Goal: Information Seeking & Learning: Learn about a topic

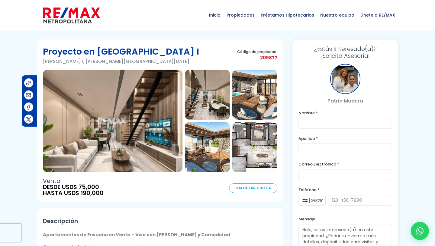
click at [66, 11] on img at bounding box center [71, 15] width 57 height 18
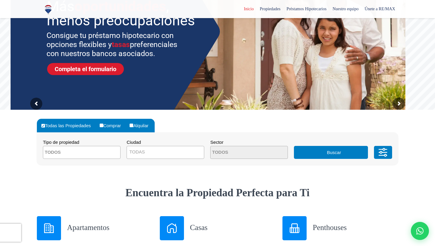
click at [97, 152] on textarea "Search" at bounding box center [72, 153] width 59 height 13
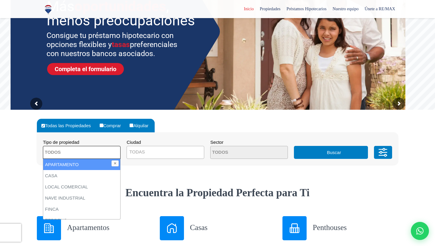
click at [85, 167] on li "APARTAMENTO" at bounding box center [81, 164] width 77 height 11
select select "apartment"
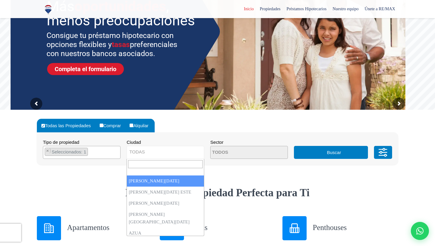
click at [145, 153] on span "TODAS" at bounding box center [165, 152] width 77 height 8
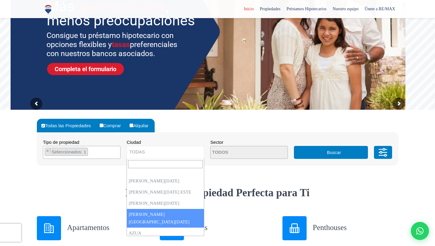
select select "150"
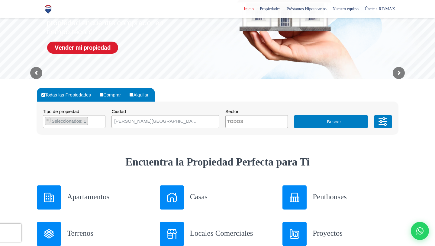
scroll to position [103, 0]
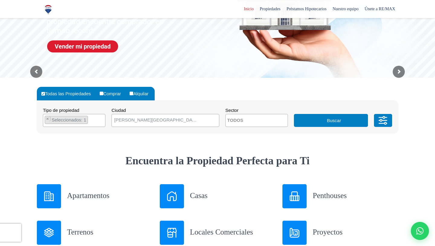
click at [316, 124] on button "Buscar" at bounding box center [331, 120] width 74 height 13
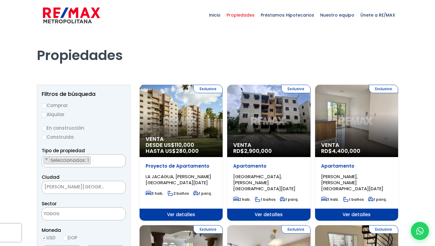
click at [44, 106] on input "Comprar" at bounding box center [44, 106] width 5 height 5
radio input "true"
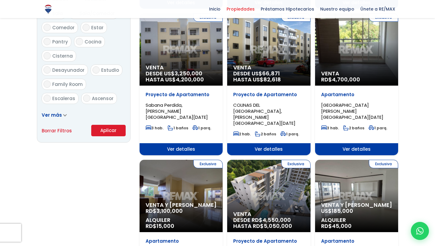
scroll to position [365, 0]
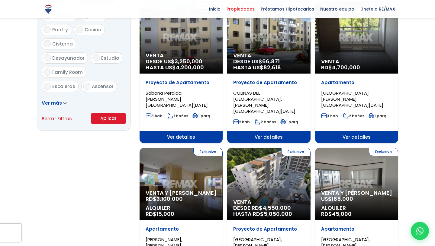
click at [105, 118] on button "Aplicar" at bounding box center [108, 118] width 34 height 11
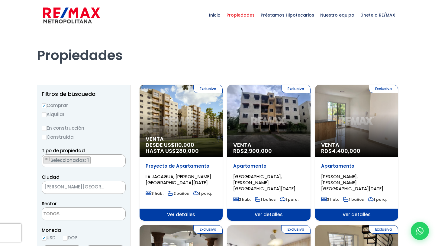
click at [166, 120] on div "Exclusiva Venta DESDE US$ 110,000 HASTA US$ 280,000" at bounding box center [181, 121] width 83 height 72
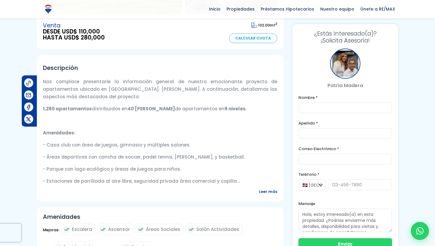
scroll to position [159, 0]
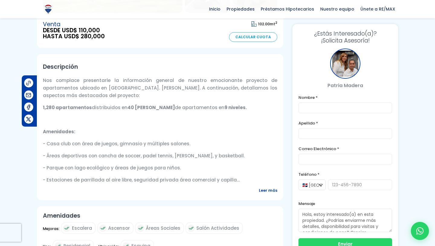
click at [265, 192] on span "Leer más" at bounding box center [268, 191] width 18 height 8
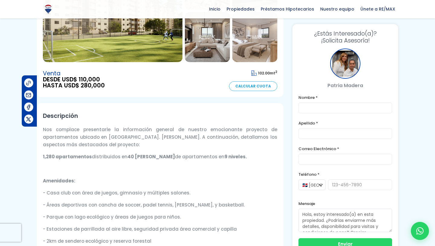
scroll to position [0, 0]
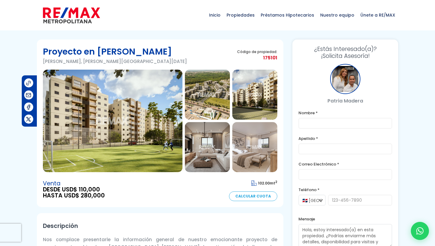
click at [116, 118] on img at bounding box center [113, 121] width 140 height 103
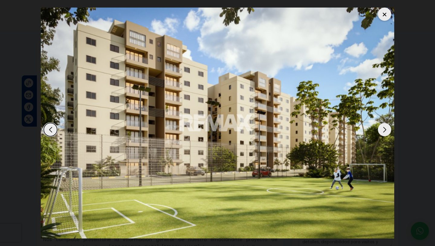
click at [387, 123] on div "Next slide" at bounding box center [384, 129] width 13 height 13
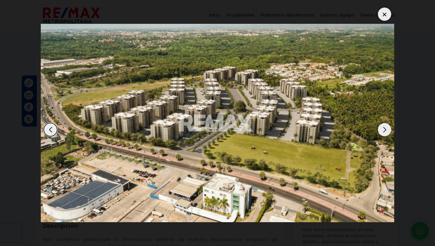
click at [387, 123] on div "Next slide" at bounding box center [384, 129] width 13 height 13
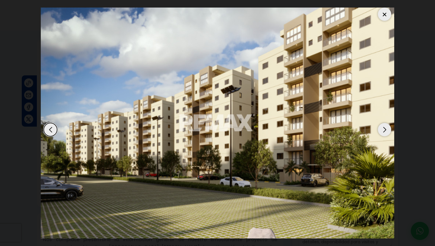
click at [387, 123] on div "Next slide" at bounding box center [384, 129] width 13 height 13
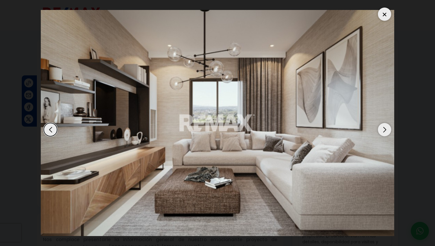
click at [387, 123] on div "Next slide" at bounding box center [384, 129] width 13 height 13
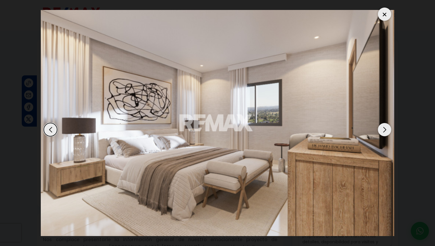
click at [387, 123] on div "Next slide" at bounding box center [384, 129] width 13 height 13
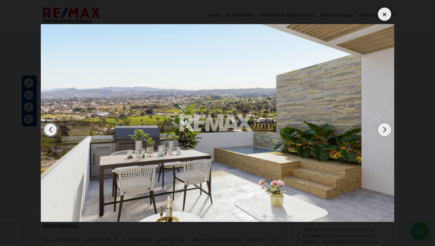
click at [387, 123] on div "Next slide" at bounding box center [384, 129] width 13 height 13
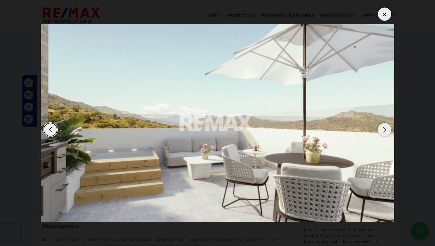
click at [387, 123] on div "Next slide" at bounding box center [384, 129] width 13 height 13
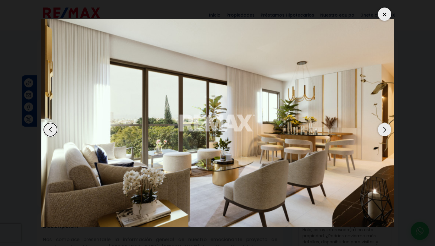
click at [387, 123] on div "Next slide" at bounding box center [384, 129] width 13 height 13
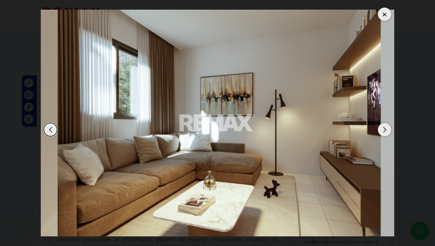
click at [387, 123] on div "Next slide" at bounding box center [384, 129] width 13 height 13
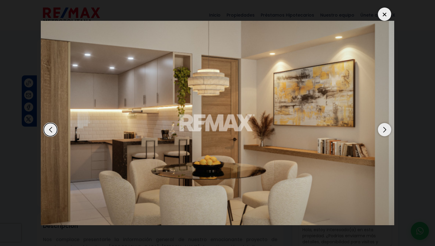
click at [387, 123] on div "Next slide" at bounding box center [384, 129] width 13 height 13
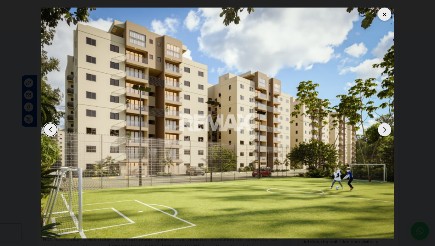
click at [388, 9] on div at bounding box center [384, 14] width 13 height 13
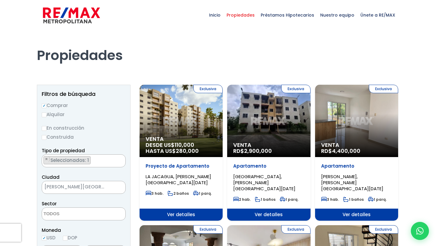
select select
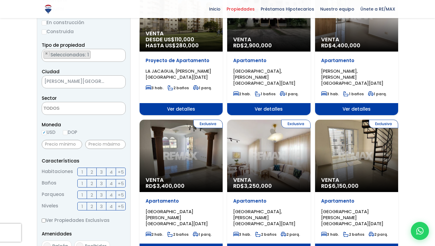
scroll to position [112, 0]
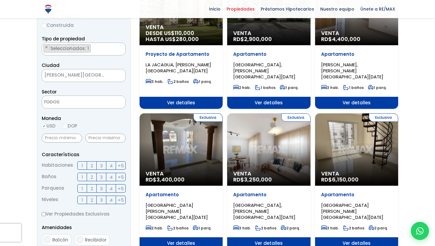
click at [340, 134] on div "Exclusiva Venta RD$ 6,150,000" at bounding box center [356, 150] width 83 height 72
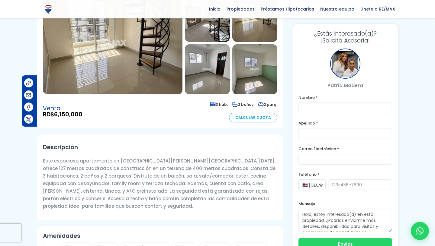
scroll to position [77, 0]
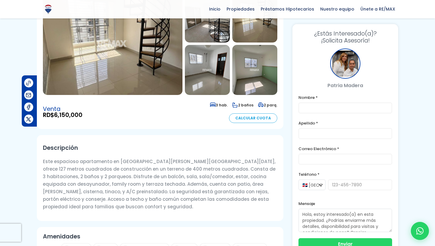
click at [163, 70] on img at bounding box center [113, 43] width 140 height 103
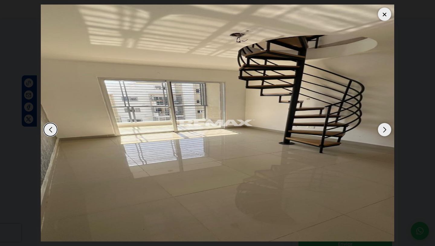
click at [384, 123] on div "Next slide" at bounding box center [384, 129] width 13 height 13
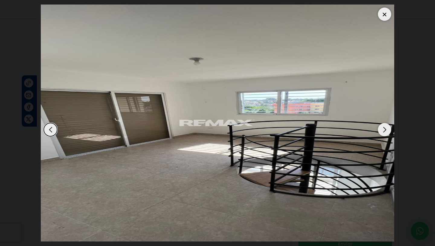
click at [385, 123] on div "Next slide" at bounding box center [384, 129] width 13 height 13
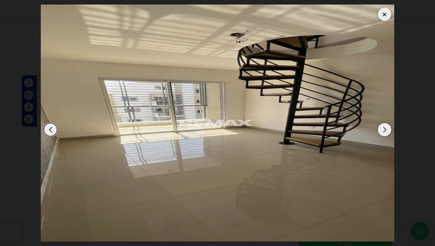
click at [385, 123] on div "Next slide" at bounding box center [384, 129] width 13 height 13
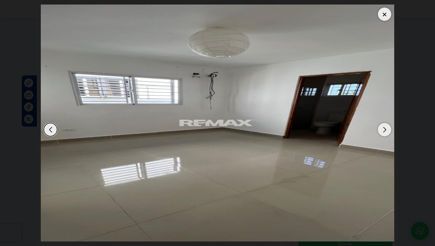
click at [385, 123] on div "Next slide" at bounding box center [384, 129] width 13 height 13
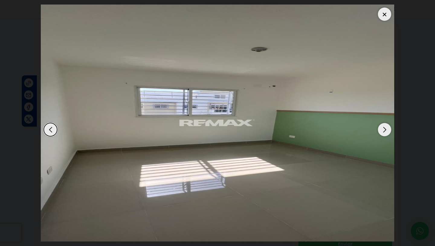
click at [385, 123] on div "Next slide" at bounding box center [384, 129] width 13 height 13
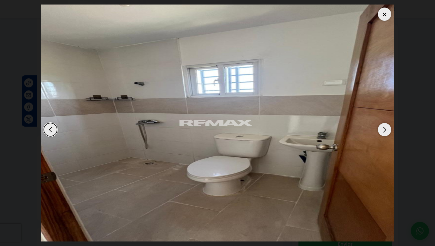
click at [385, 123] on div "Next slide" at bounding box center [384, 129] width 13 height 13
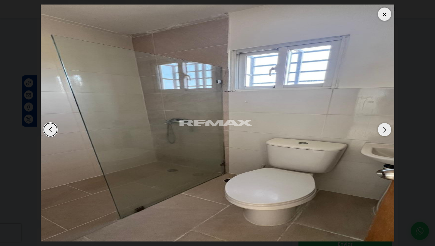
click at [385, 123] on div "Next slide" at bounding box center [384, 129] width 13 height 13
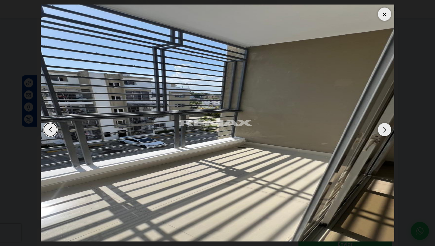
click at [385, 123] on div "Next slide" at bounding box center [384, 129] width 13 height 13
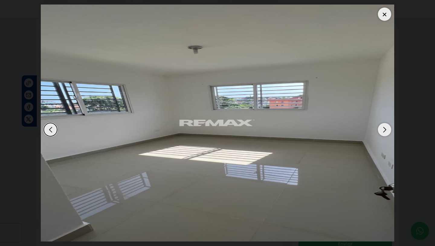
click at [385, 123] on div "Next slide" at bounding box center [384, 129] width 13 height 13
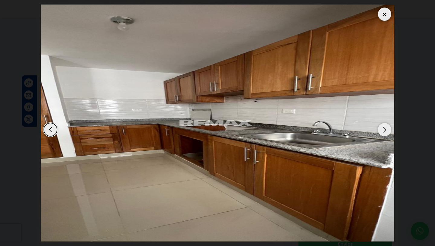
click at [385, 123] on div "Next slide" at bounding box center [384, 129] width 13 height 13
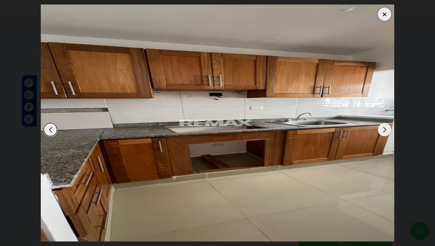
click at [385, 123] on div "Next slide" at bounding box center [384, 129] width 13 height 13
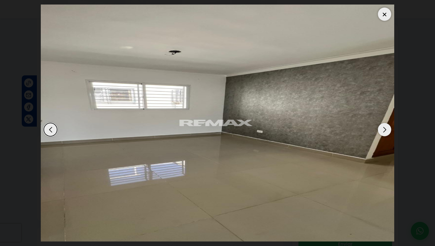
click at [385, 123] on div "Next slide" at bounding box center [384, 129] width 13 height 13
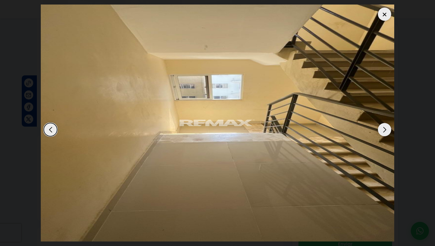
click at [385, 123] on div "Next slide" at bounding box center [384, 129] width 13 height 13
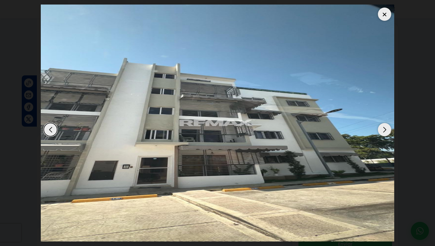
click at [385, 123] on div "Next slide" at bounding box center [384, 129] width 13 height 13
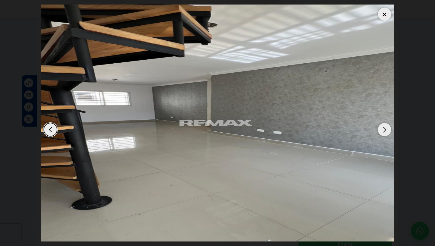
click at [385, 123] on div "Next slide" at bounding box center [384, 129] width 13 height 13
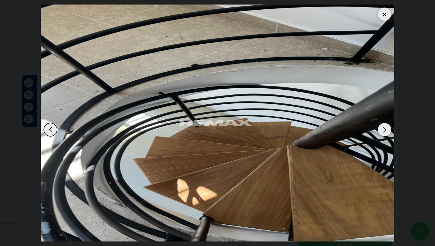
click at [386, 123] on div "Next slide" at bounding box center [384, 129] width 13 height 13
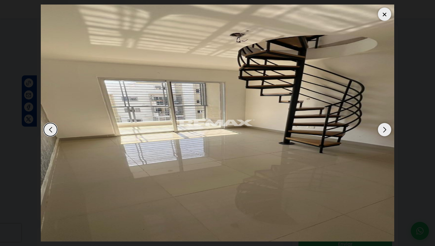
click at [386, 123] on div "Next slide" at bounding box center [384, 129] width 13 height 13
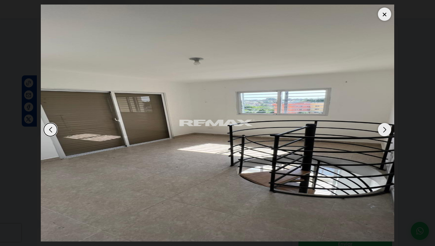
click at [386, 10] on div at bounding box center [384, 14] width 13 height 13
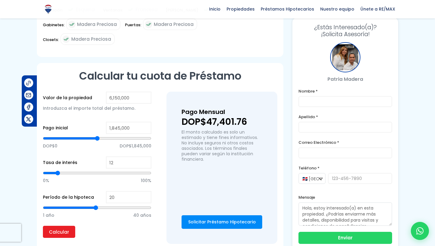
scroll to position [410, 0]
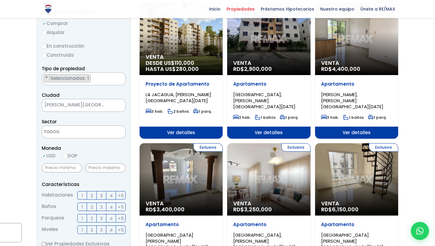
scroll to position [82, 0]
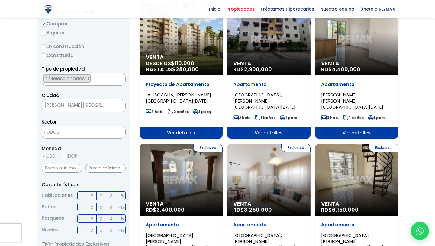
click at [46, 48] on input "En construcción" at bounding box center [44, 46] width 5 height 5
radio input "true"
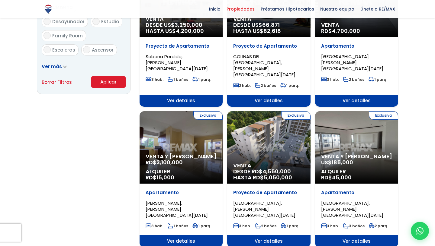
scroll to position [390, 0]
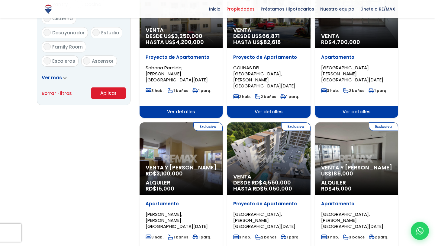
click at [111, 94] on button "Aplicar" at bounding box center [108, 93] width 34 height 11
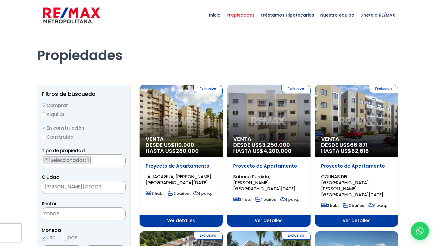
click at [274, 111] on div "Exclusiva Venta DESDE US$ 3,250,000 HASTA US$ 4,200,000" at bounding box center [268, 121] width 83 height 72
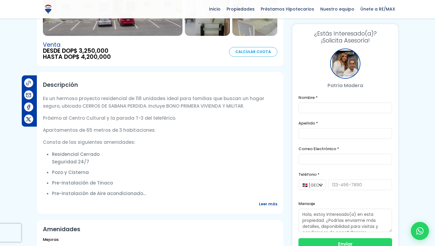
scroll to position [138, 0]
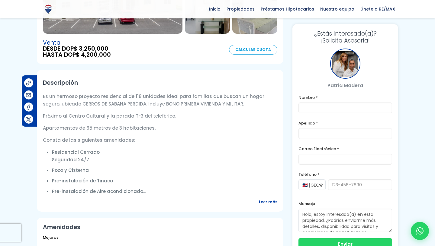
click at [269, 204] on span "Leer más" at bounding box center [268, 202] width 18 height 8
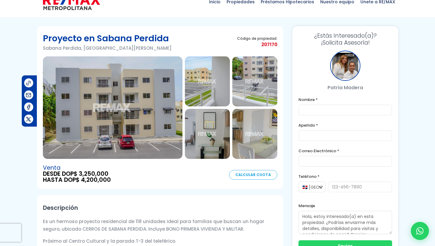
scroll to position [0, 0]
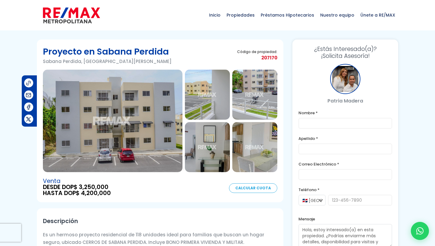
click at [161, 133] on img at bounding box center [113, 121] width 140 height 103
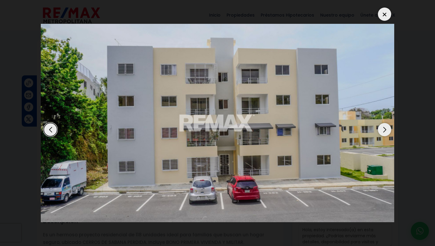
click at [385, 123] on div "Next slide" at bounding box center [384, 129] width 13 height 13
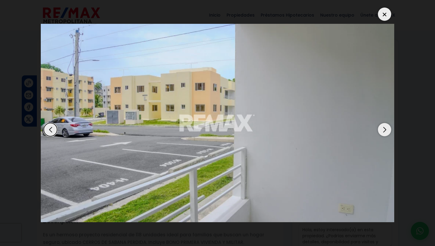
click at [52, 126] on div "Previous slide" at bounding box center [50, 129] width 13 height 13
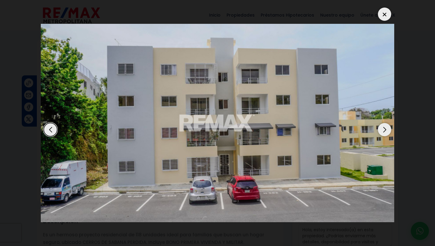
click at [386, 123] on div "Next slide" at bounding box center [384, 129] width 13 height 13
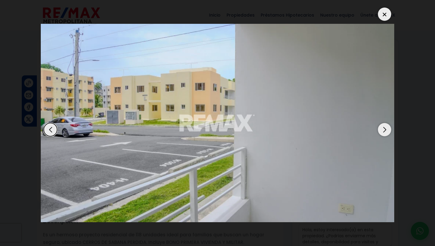
click at [386, 123] on div "Next slide" at bounding box center [384, 129] width 13 height 13
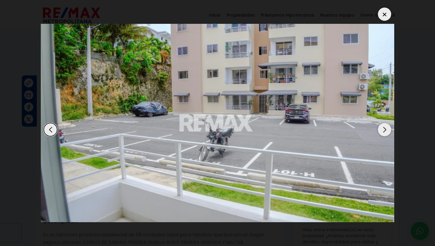
click at [386, 123] on div "Next slide" at bounding box center [384, 129] width 13 height 13
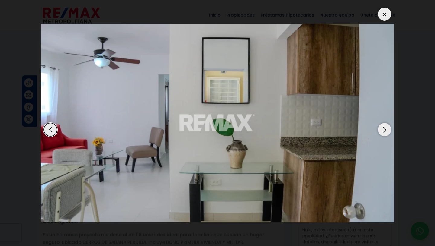
click at [386, 123] on div "Next slide" at bounding box center [384, 129] width 13 height 13
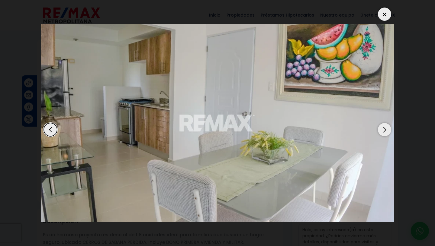
click at [51, 123] on div "Previous slide" at bounding box center [50, 129] width 13 height 13
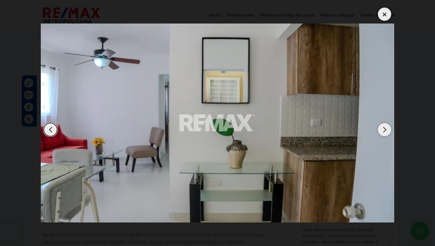
click at [384, 123] on div "Next slide" at bounding box center [384, 129] width 13 height 13
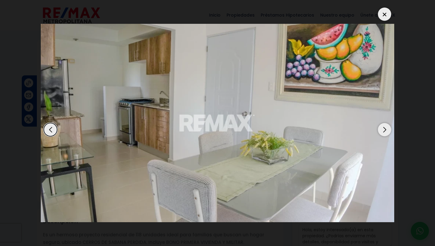
click at [384, 123] on div "Next slide" at bounding box center [384, 129] width 13 height 13
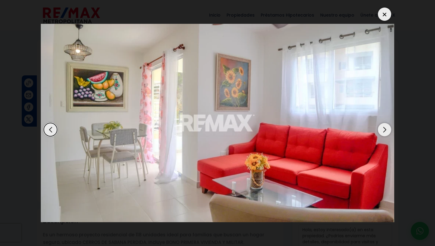
click at [384, 123] on div "Next slide" at bounding box center [384, 129] width 13 height 13
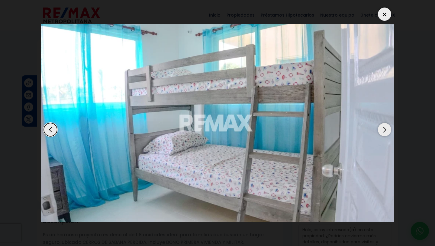
click at [384, 123] on div "Next slide" at bounding box center [384, 129] width 13 height 13
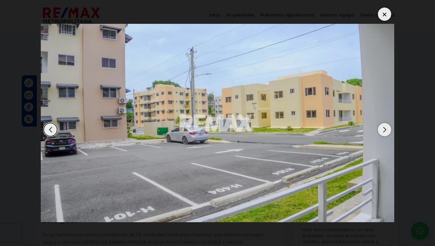
click at [384, 123] on div "Next slide" at bounding box center [384, 129] width 13 height 13
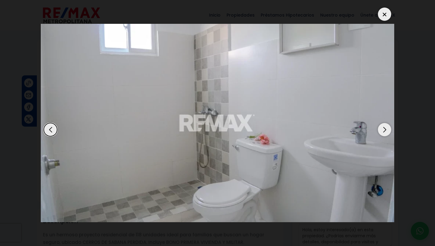
click at [384, 123] on div "Next slide" at bounding box center [384, 129] width 13 height 13
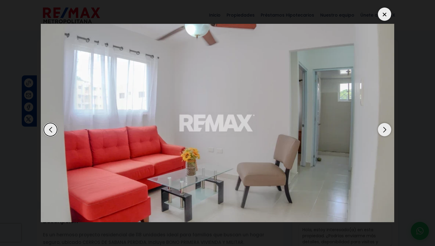
click at [384, 123] on div "Next slide" at bounding box center [384, 129] width 13 height 13
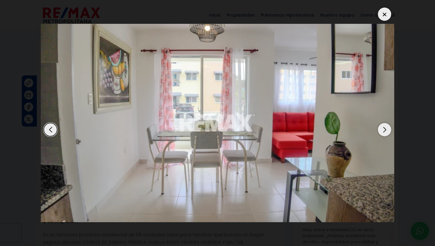
click at [384, 123] on div "Next slide" at bounding box center [384, 129] width 13 height 13
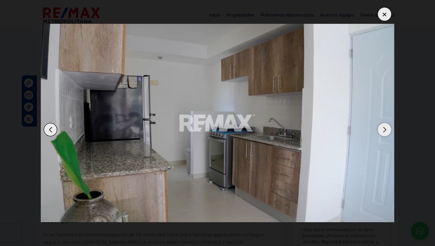
click at [384, 123] on div "Next slide" at bounding box center [384, 129] width 13 height 13
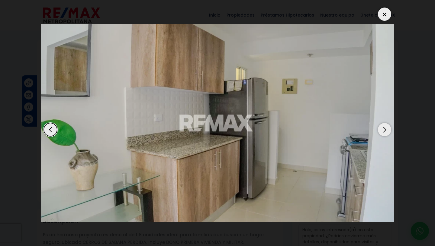
click at [384, 123] on div "Next slide" at bounding box center [384, 129] width 13 height 13
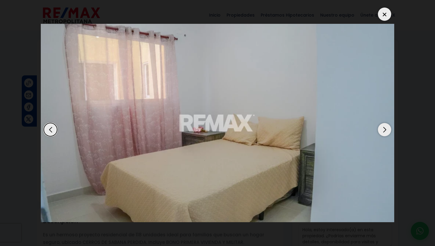
click at [384, 123] on div "Next slide" at bounding box center [384, 129] width 13 height 13
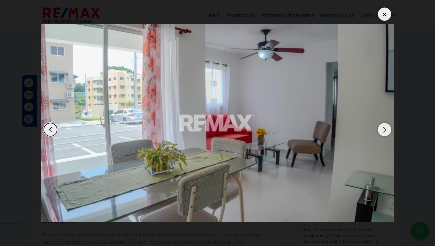
click at [384, 123] on div "Next slide" at bounding box center [384, 129] width 13 height 13
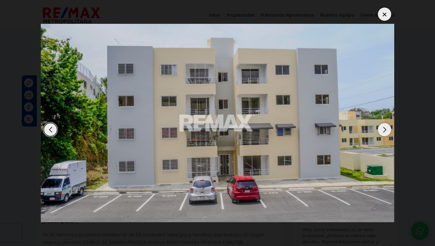
click at [384, 123] on div "Next slide" at bounding box center [384, 129] width 13 height 13
click at [384, 8] on div at bounding box center [384, 14] width 13 height 13
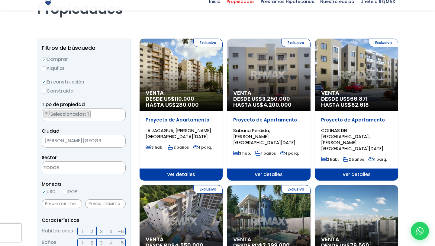
scroll to position [52, 0]
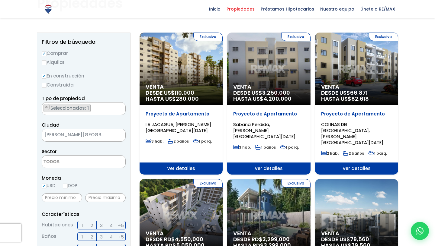
click at [378, 77] on div "Exclusiva Venta DESDE US$ 66,871 HASTA US$ 82,618" at bounding box center [356, 69] width 83 height 72
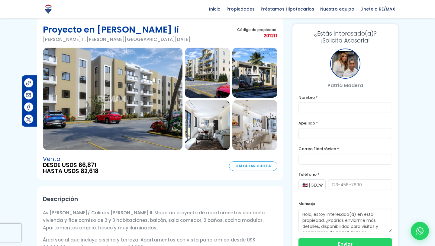
scroll to position [13, 0]
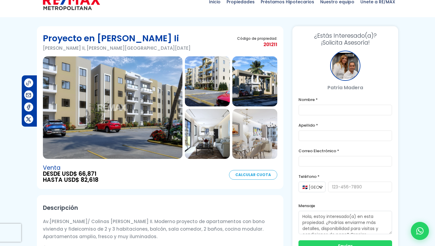
click at [166, 124] on img at bounding box center [113, 107] width 140 height 103
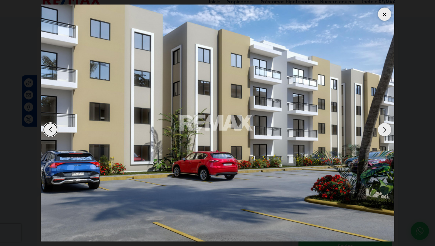
click at [382, 123] on div "Next slide" at bounding box center [384, 129] width 13 height 13
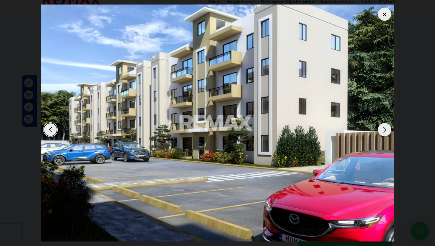
click at [382, 123] on div "Next slide" at bounding box center [384, 129] width 13 height 13
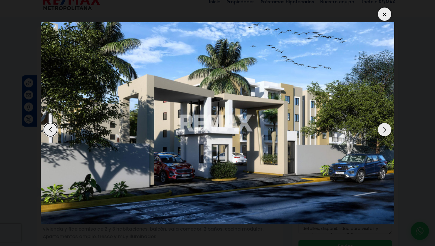
click at [382, 123] on div "Next slide" at bounding box center [384, 129] width 13 height 13
